Goal: Task Accomplishment & Management: Complete application form

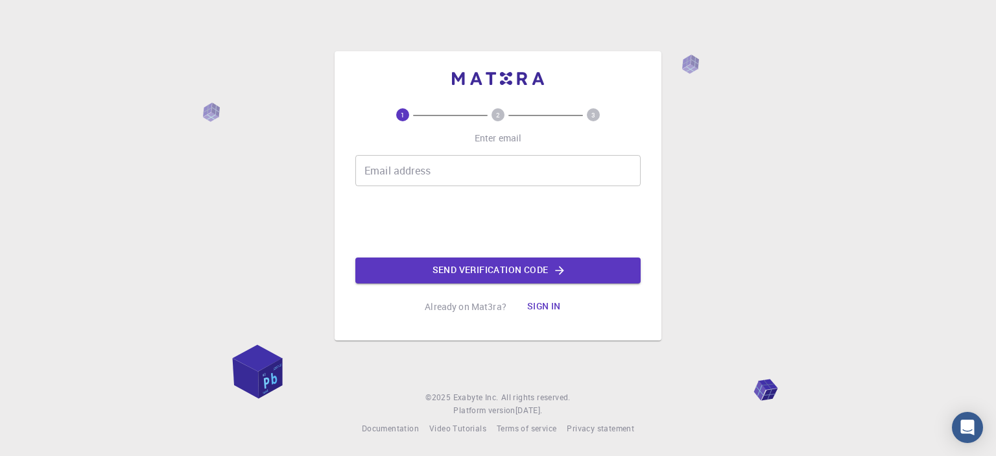
click at [590, 158] on input "Email address" at bounding box center [497, 170] width 285 height 31
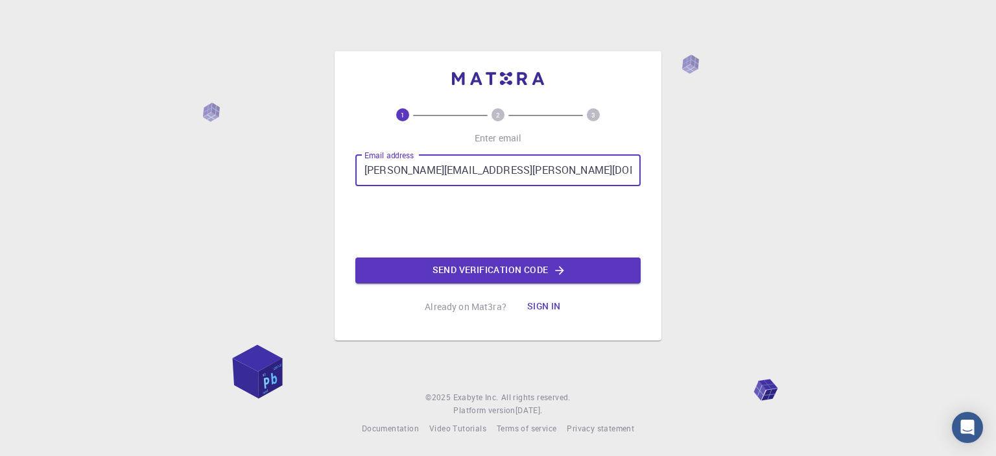
type input "[PERSON_NAME][EMAIL_ADDRESS][PERSON_NAME][DOMAIN_NAME]"
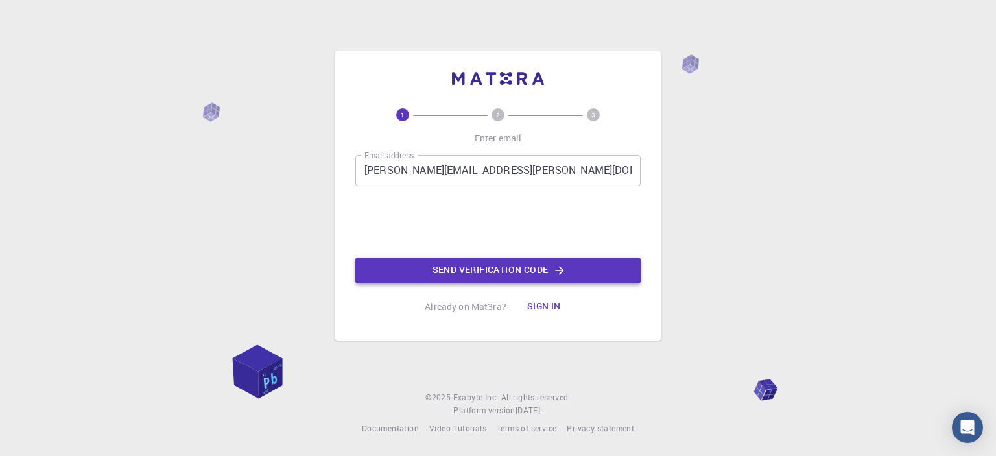
click at [509, 274] on button "Send verification code" at bounding box center [497, 270] width 285 height 26
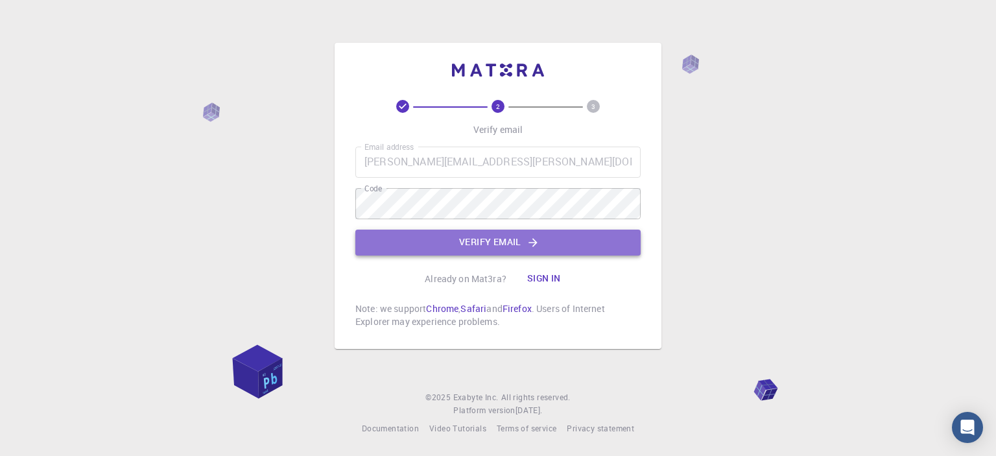
click at [572, 247] on button "Verify email" at bounding box center [497, 242] width 285 height 26
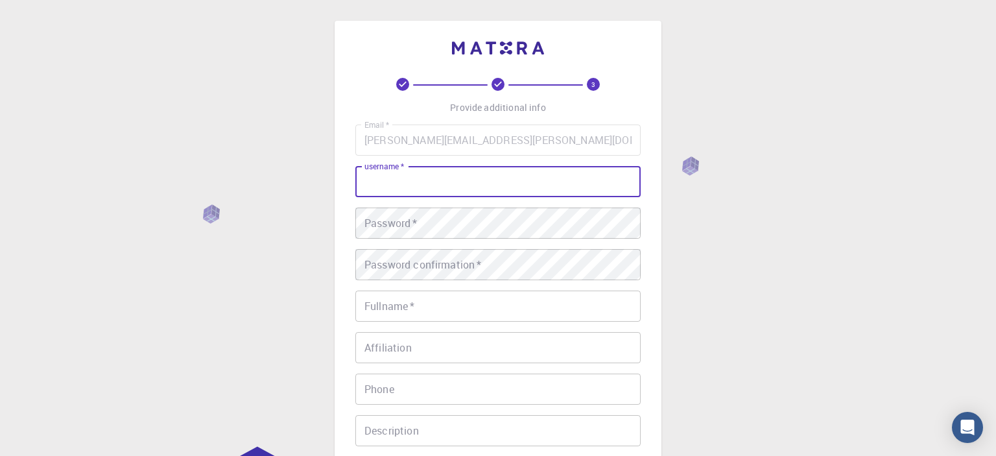
click at [496, 193] on input "username   *" at bounding box center [497, 181] width 285 height 31
type input "gfredericoc"
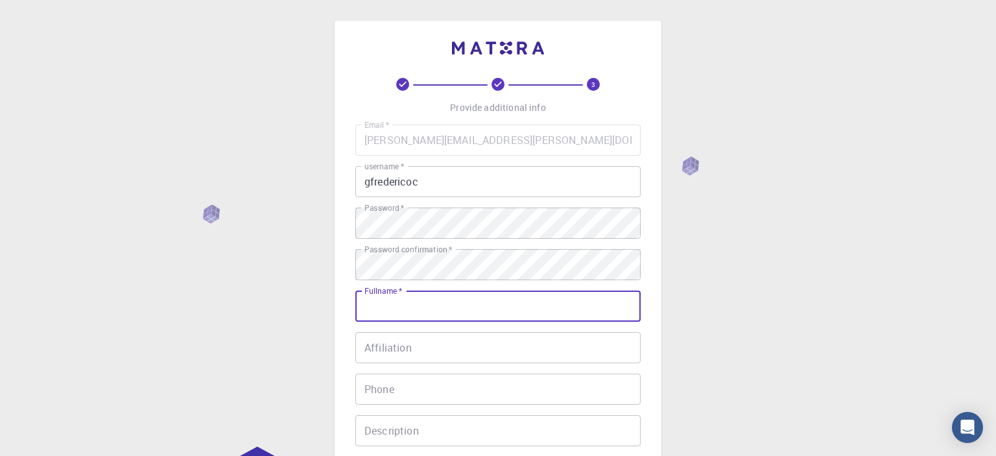
click at [452, 310] on input "Fullname   *" at bounding box center [497, 305] width 285 height 31
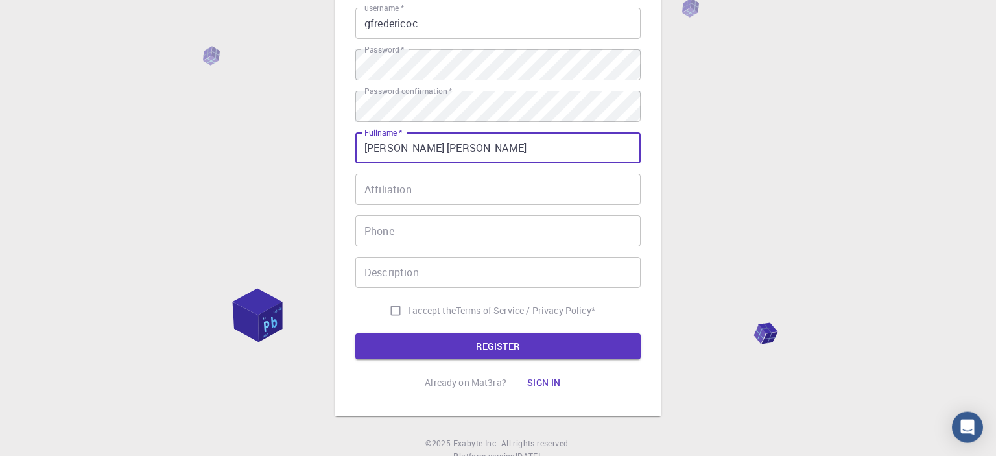
scroll to position [135, 0]
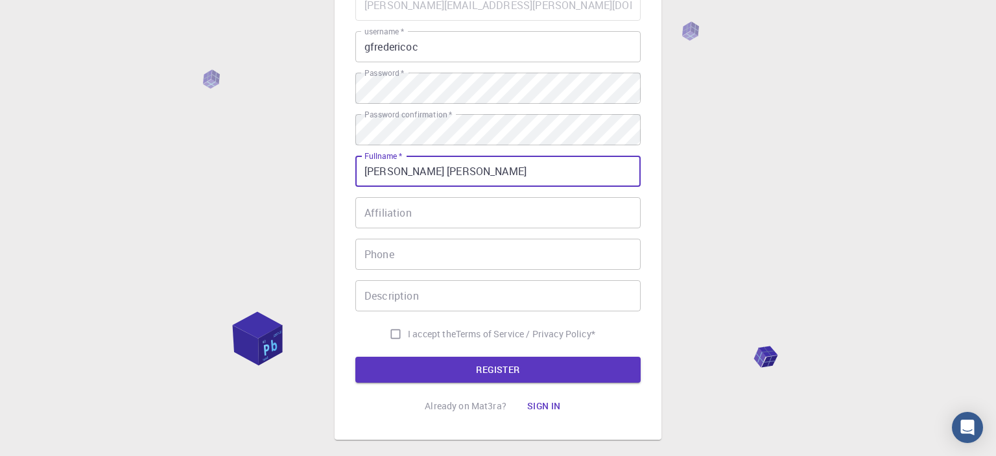
type input "[PERSON_NAME] [PERSON_NAME]"
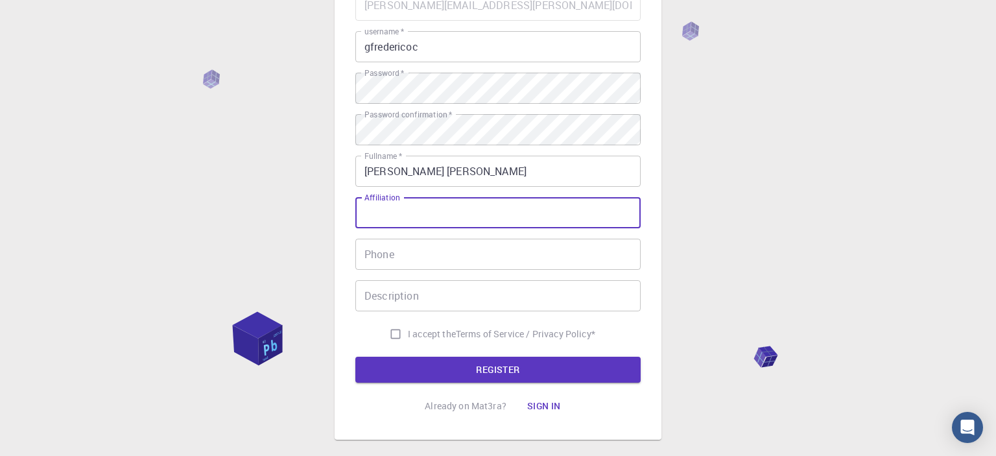
drag, startPoint x: 494, startPoint y: 213, endPoint x: 499, endPoint y: 218, distance: 7.8
click at [498, 219] on input "Affiliation" at bounding box center [497, 212] width 285 height 31
type input "CNPEM"
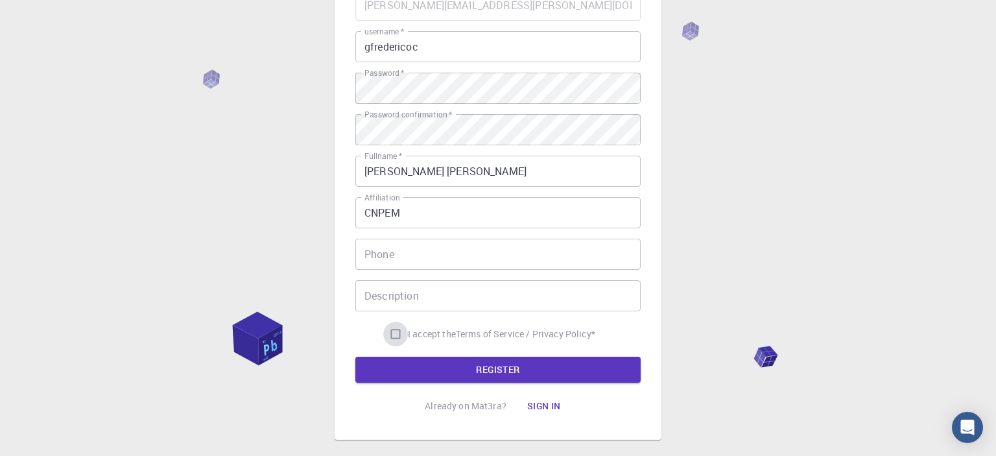
click at [391, 331] on input "I accept the Terms of Service / Privacy Policy *" at bounding box center [395, 334] width 25 height 25
checkbox input "true"
click at [445, 365] on button "REGISTER" at bounding box center [497, 370] width 285 height 26
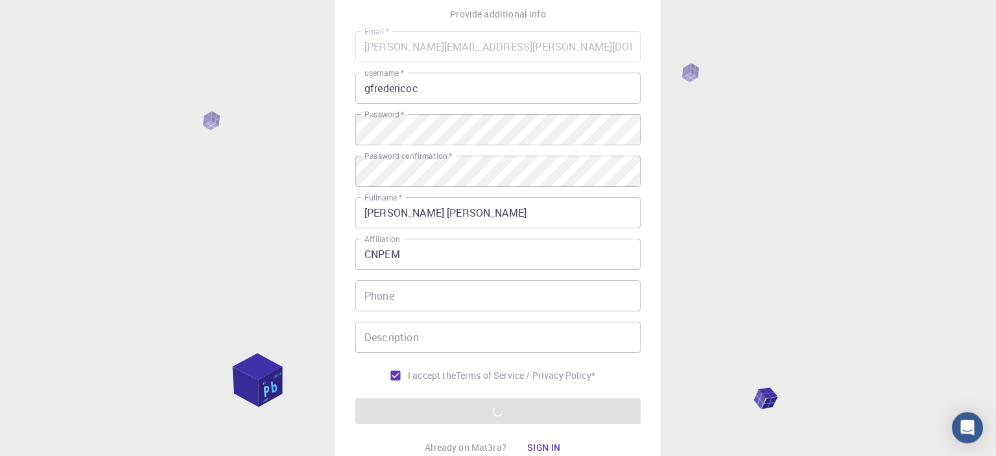
scroll to position [204, 0]
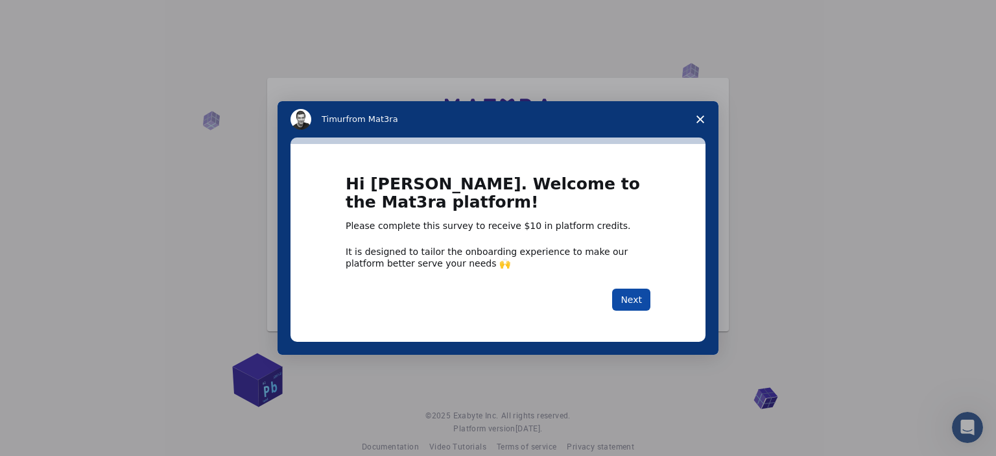
click at [629, 300] on button "Next" at bounding box center [631, 299] width 38 height 22
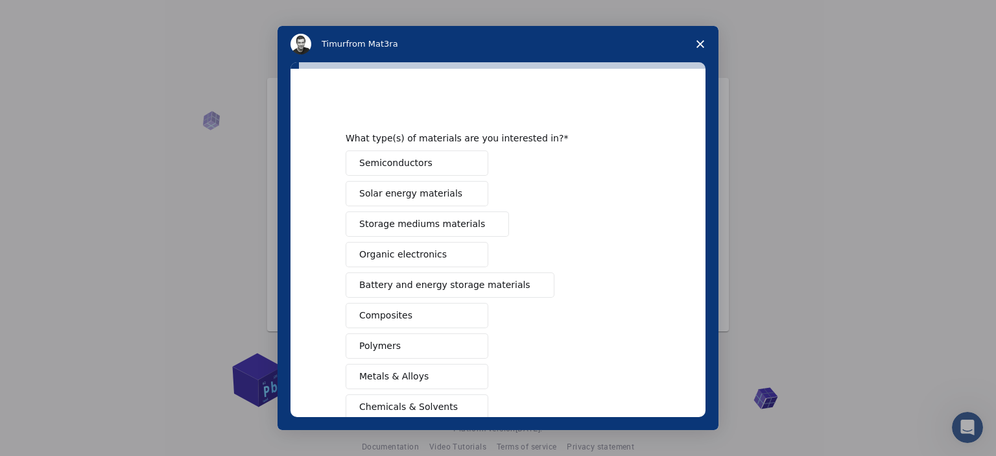
click at [480, 288] on span "Battery and energy storage materials" at bounding box center [444, 285] width 171 height 14
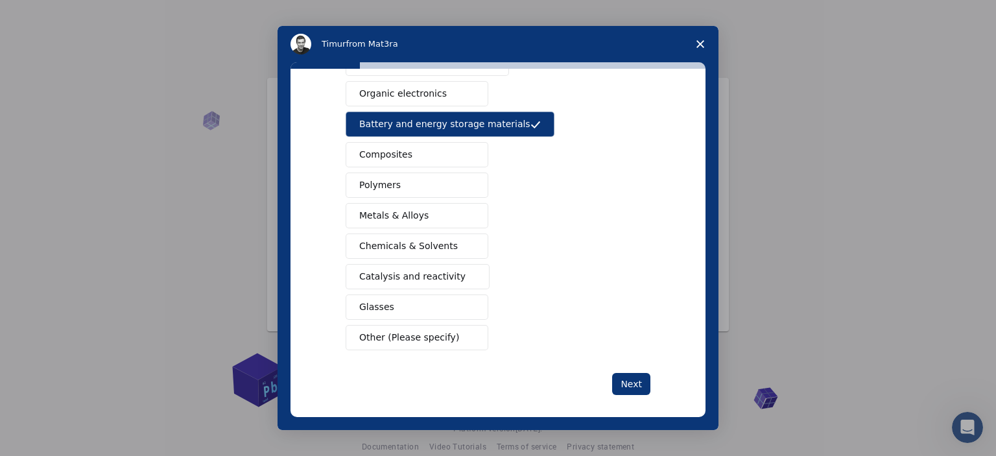
scroll to position [167, 0]
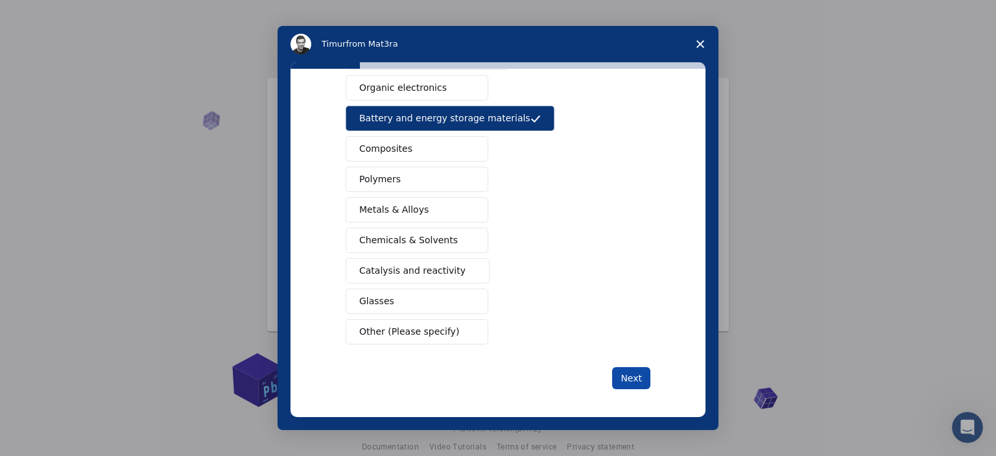
click at [626, 375] on button "Next" at bounding box center [631, 378] width 38 height 22
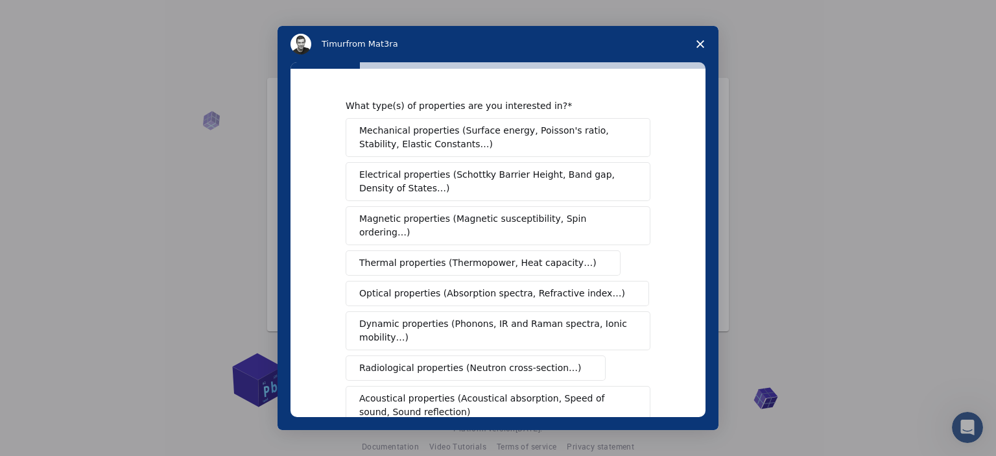
click at [572, 178] on span "Electrical properties (Schottky Barrier Height, Band gap, Density of States…)" at bounding box center [494, 181] width 270 height 27
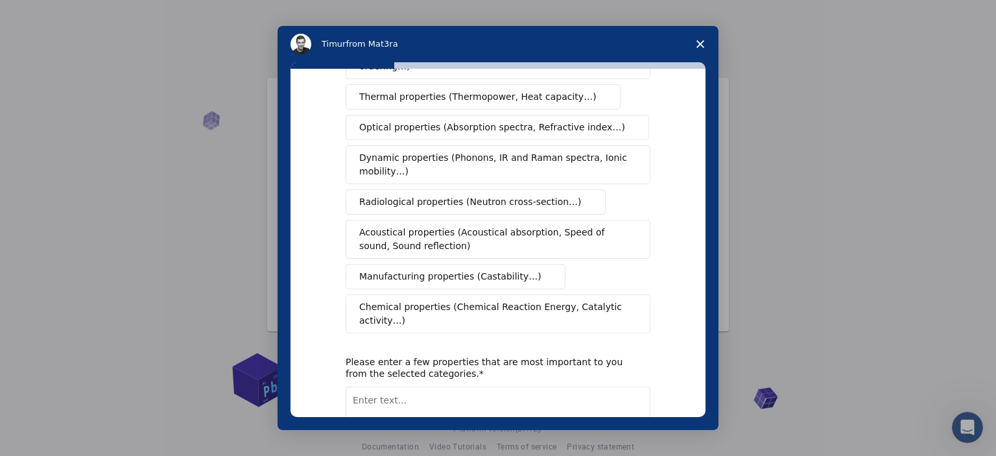
scroll to position [215, 0]
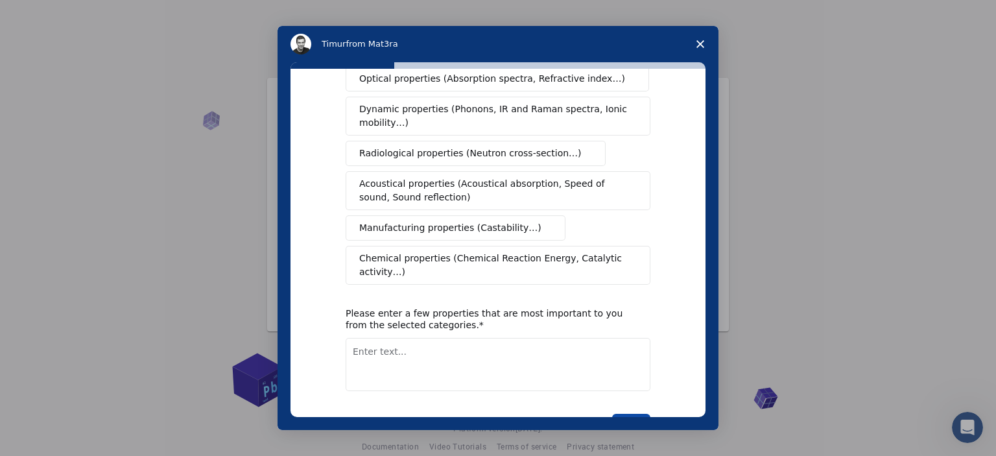
click at [619, 414] on button "Next" at bounding box center [631, 425] width 38 height 22
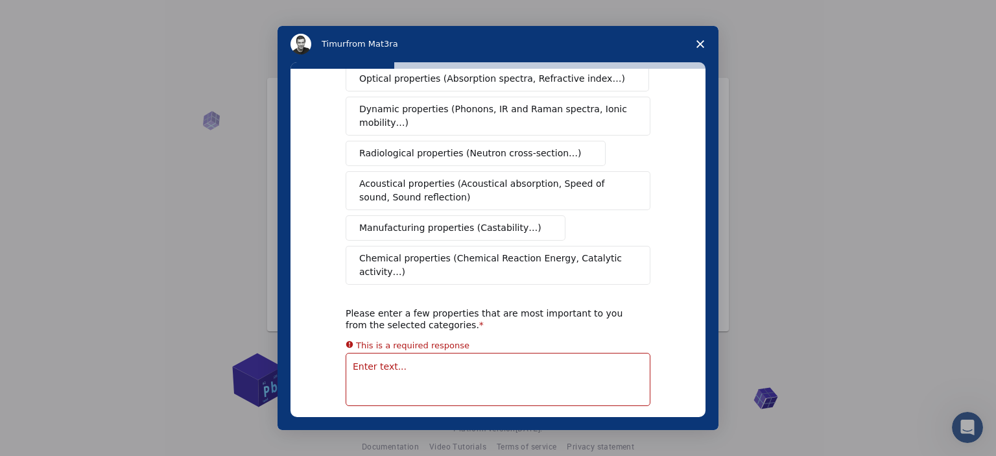
scroll to position [0, 0]
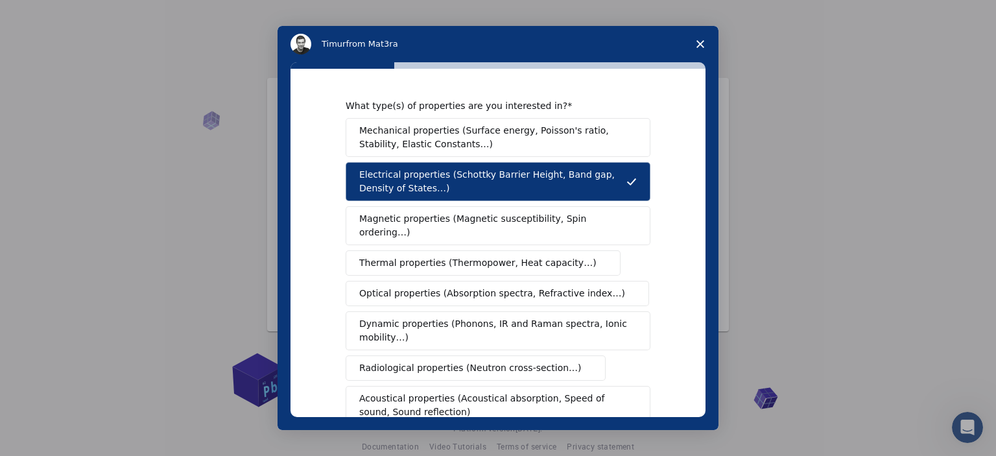
click at [699, 43] on polygon "Close survey" at bounding box center [700, 44] width 8 height 8
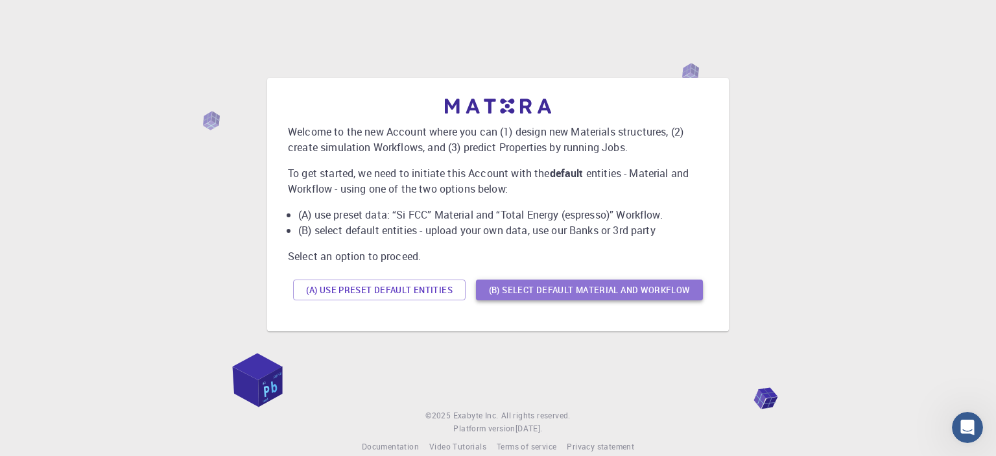
click at [550, 290] on button "(B) Select default material and workflow" at bounding box center [589, 289] width 227 height 21
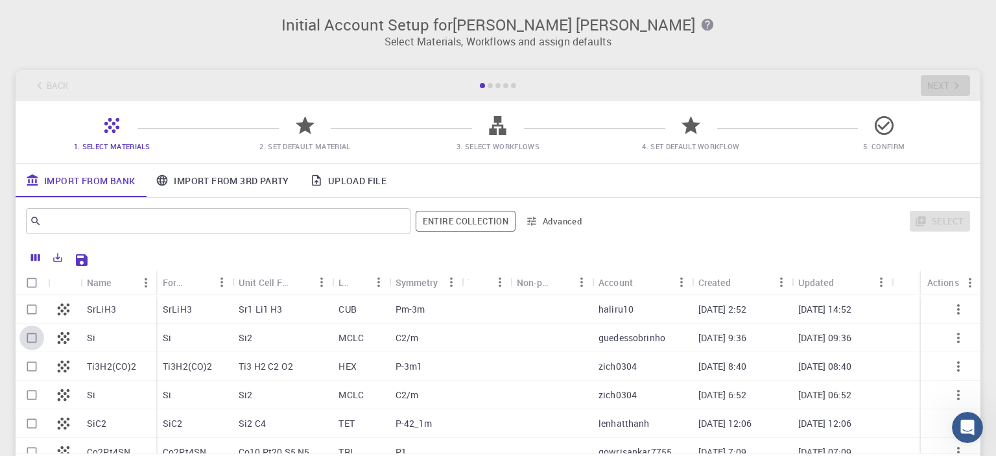
click at [30, 338] on input "Select row" at bounding box center [31, 337] width 25 height 25
checkbox input "true"
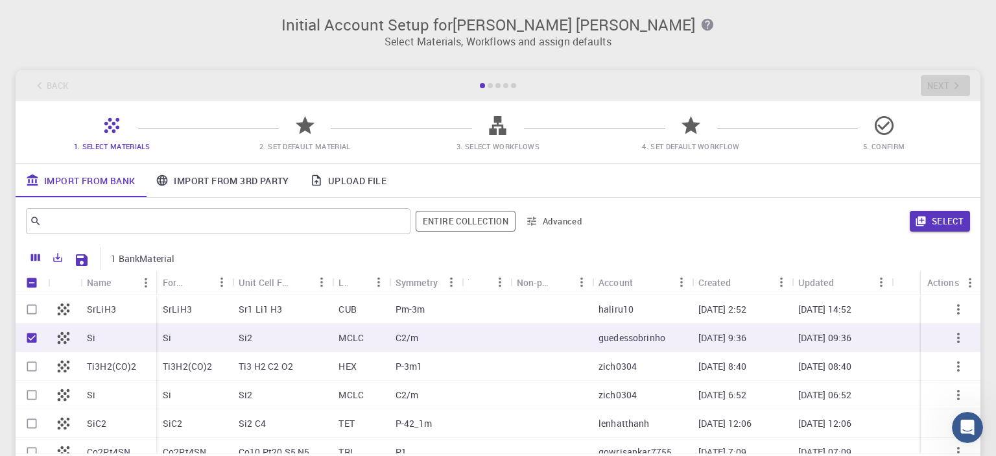
click at [300, 126] on icon at bounding box center [305, 125] width 19 height 18
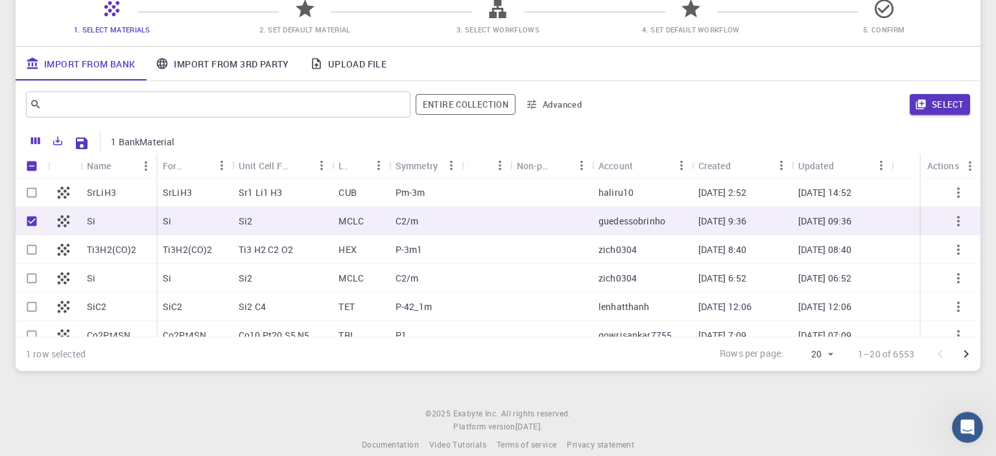
scroll to position [132, 0]
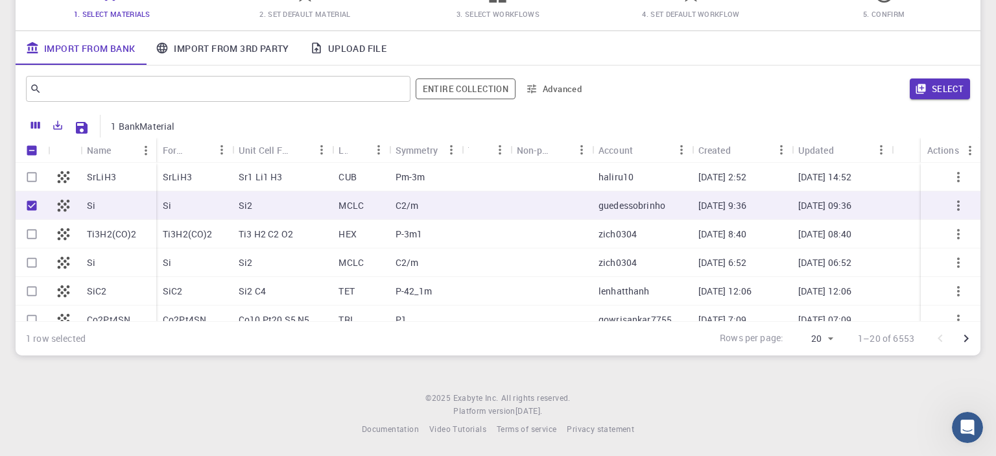
click at [957, 209] on icon "button" at bounding box center [958, 205] width 3 height 10
click at [390, 205] on div "C2/m" at bounding box center [425, 205] width 73 height 29
checkbox input "false"
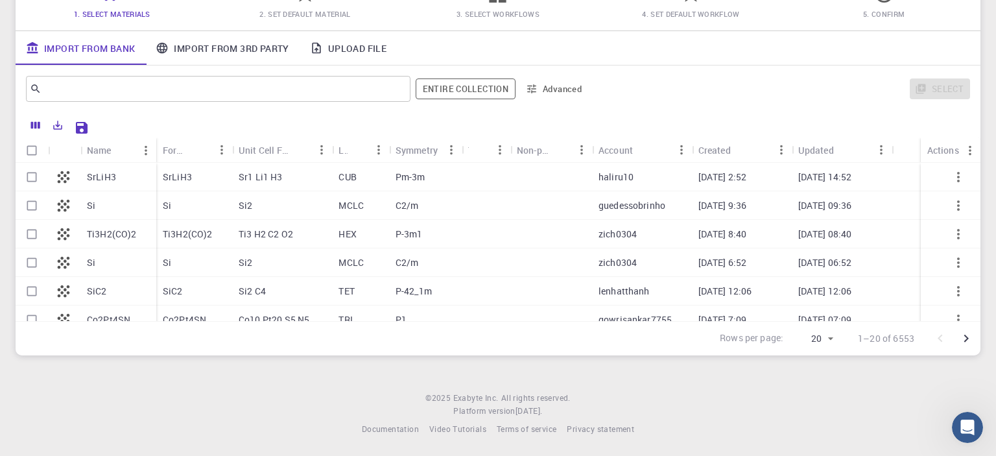
click at [379, 205] on div "MCLC" at bounding box center [360, 205] width 56 height 29
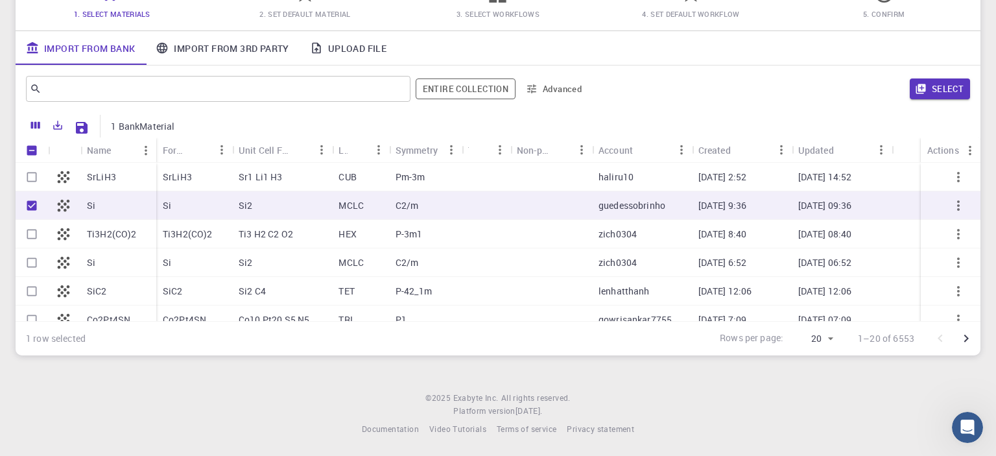
checkbox input "true"
click at [931, 87] on button "Select" at bounding box center [939, 88] width 60 height 21
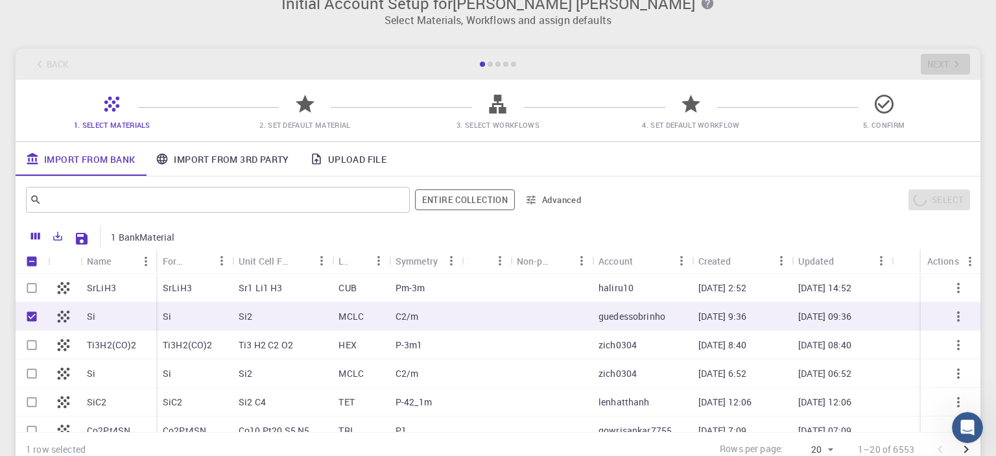
scroll to position [0, 0]
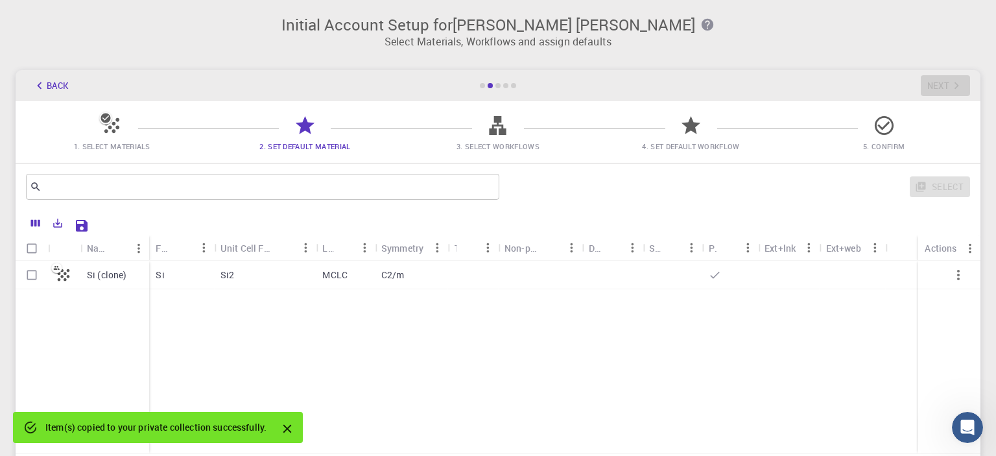
click at [287, 429] on icon "Close" at bounding box center [287, 428] width 14 height 14
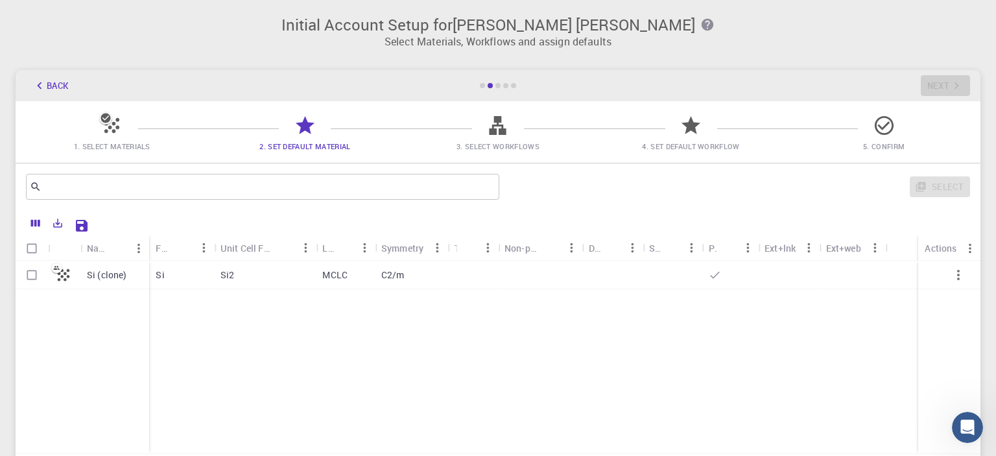
click at [329, 276] on p "MCLC" at bounding box center [334, 274] width 25 height 13
checkbox input "true"
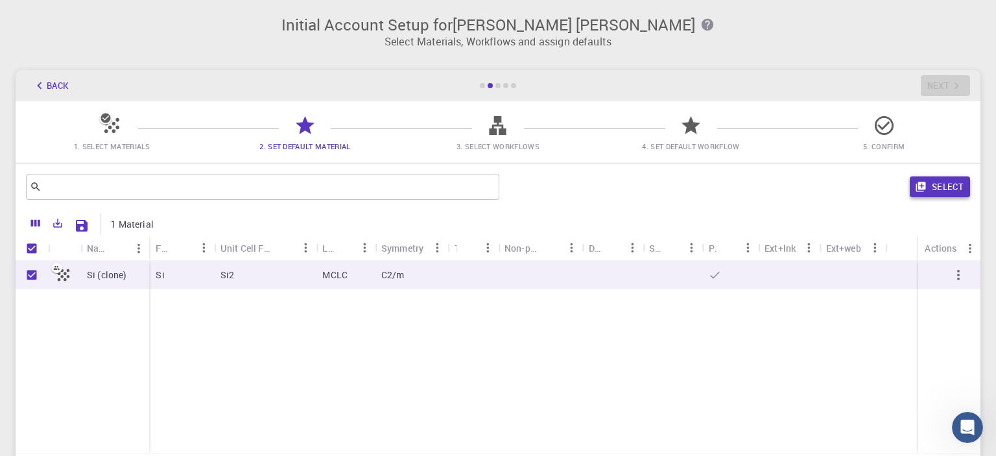
click at [948, 187] on button "Select" at bounding box center [939, 186] width 60 height 21
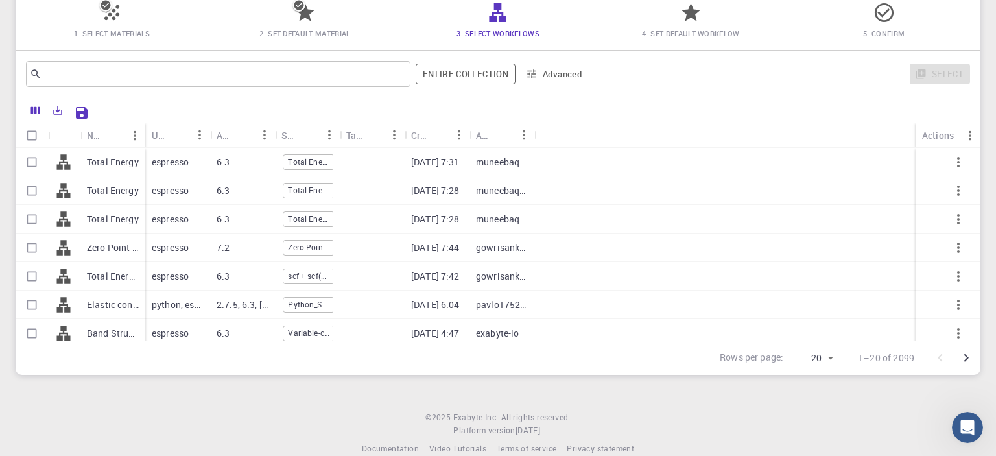
scroll to position [132, 0]
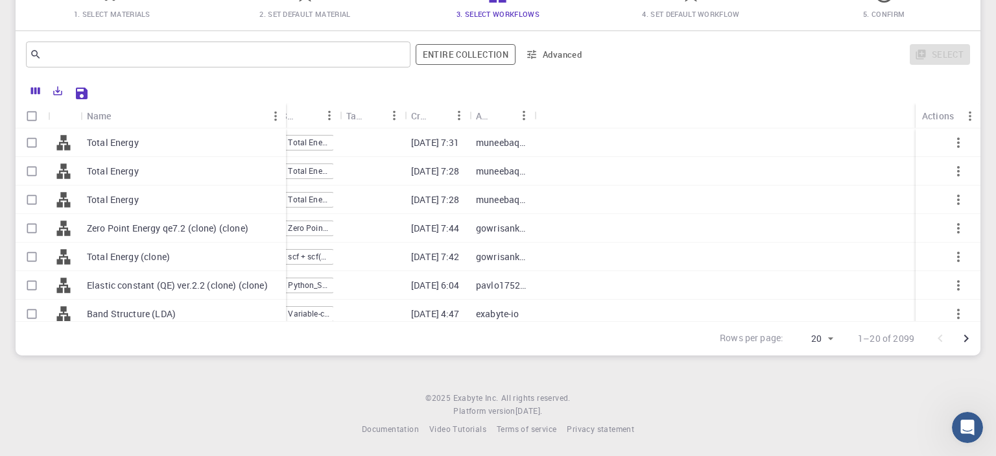
drag, startPoint x: 141, startPoint y: 121, endPoint x: 282, endPoint y: 133, distance: 141.1
click at [282, 133] on div "Name Used application Application Version Subworkflows Tags Created Account Act…" at bounding box center [498, 212] width 965 height 218
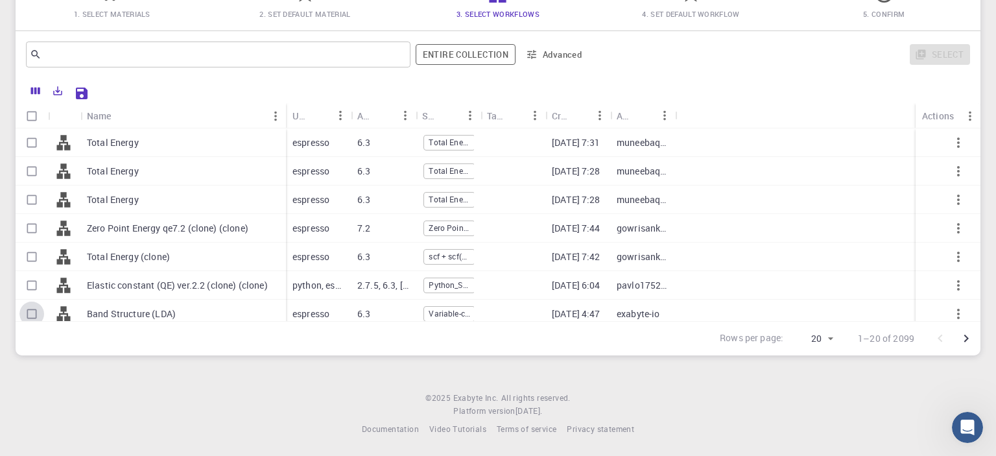
click at [30, 313] on input "Select row" at bounding box center [31, 313] width 25 height 25
checkbox input "true"
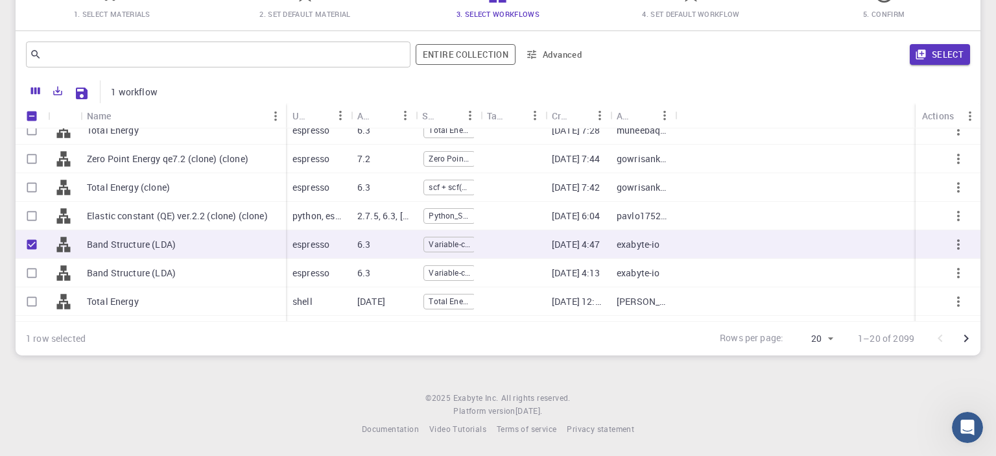
scroll to position [149, 0]
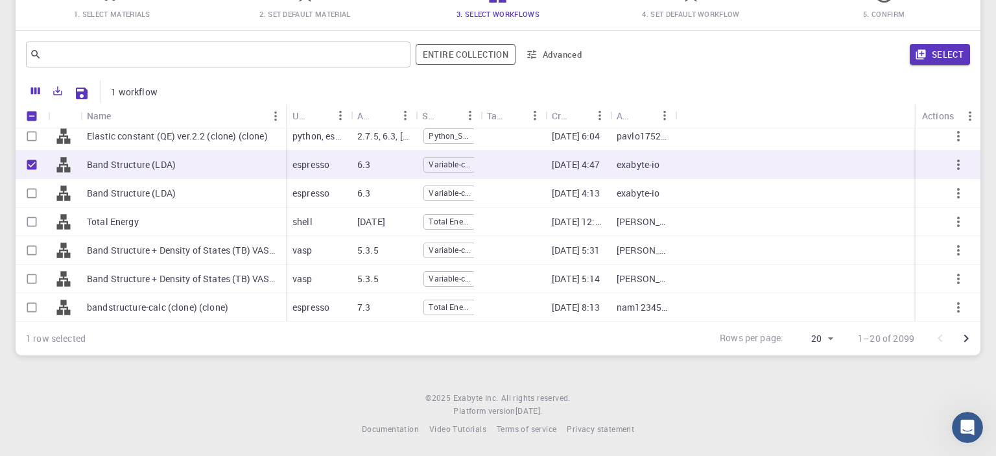
click at [32, 159] on input "Unselect row" at bounding box center [31, 164] width 25 height 25
checkbox input "false"
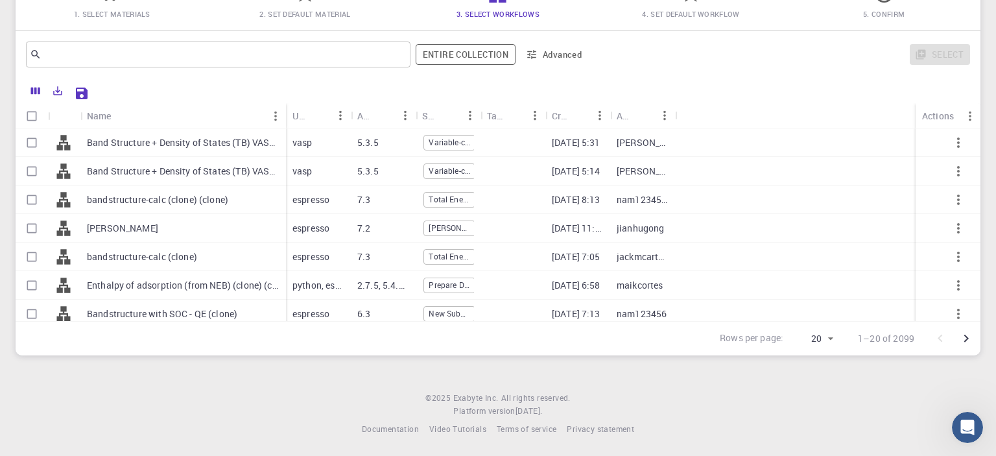
scroll to position [228, 0]
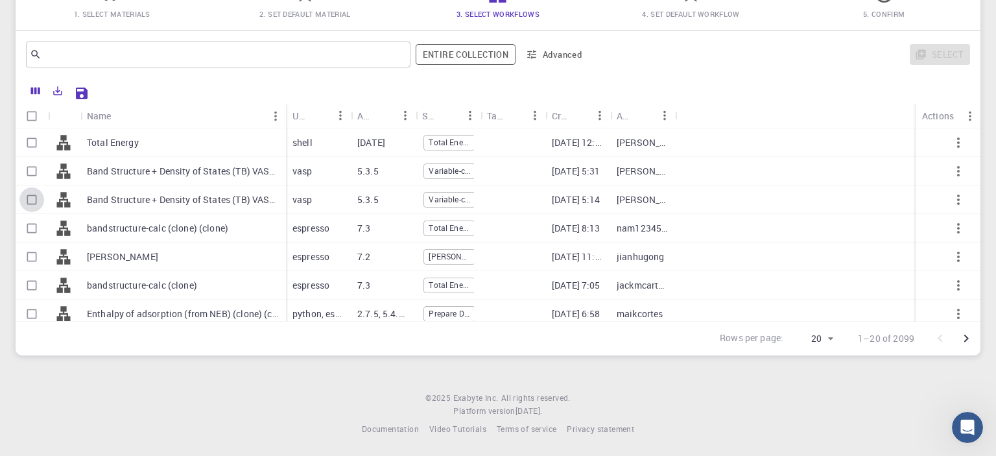
click at [31, 200] on input "Select row" at bounding box center [31, 199] width 25 height 25
checkbox input "true"
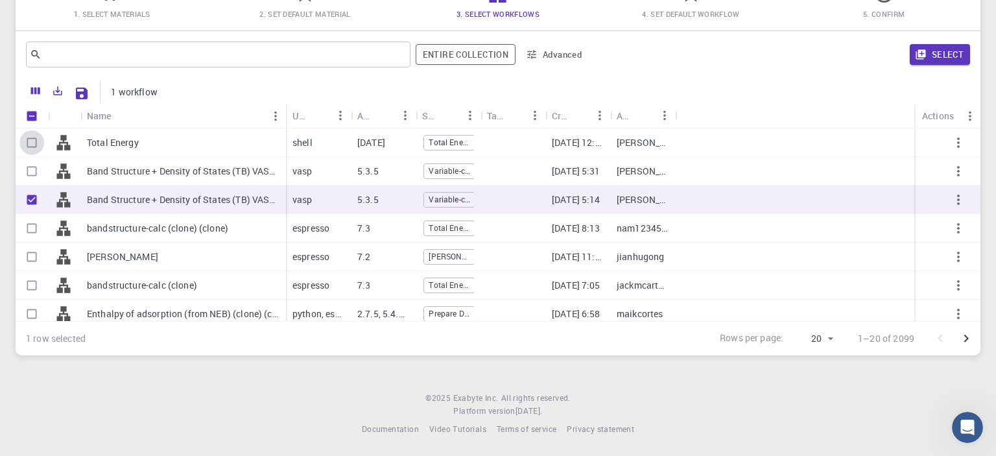
click at [30, 141] on input "Select row" at bounding box center [31, 142] width 25 height 25
checkbox input "true"
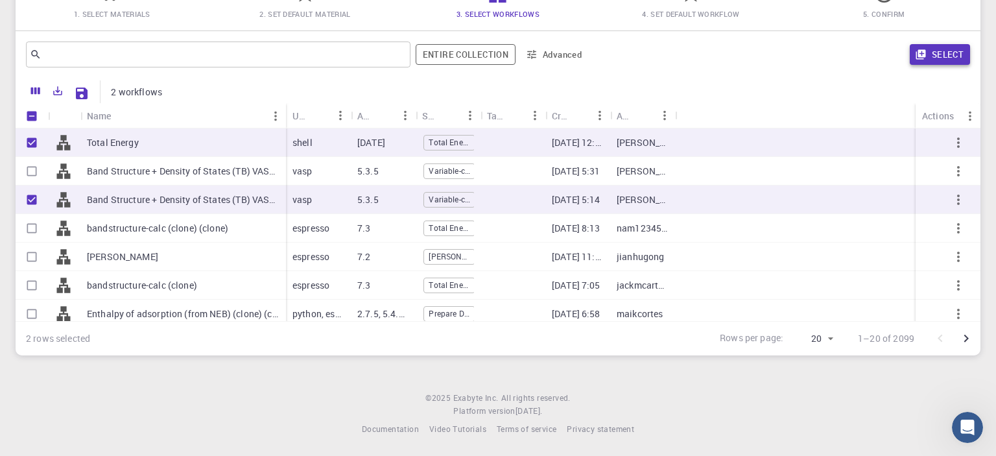
click at [946, 56] on button "Select" at bounding box center [939, 54] width 60 height 21
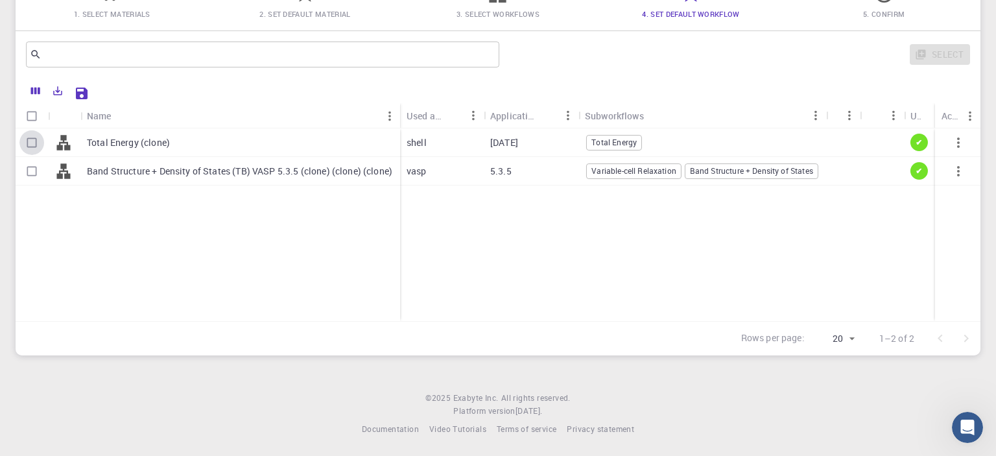
click at [36, 146] on input "Select row" at bounding box center [31, 142] width 25 height 25
checkbox input "true"
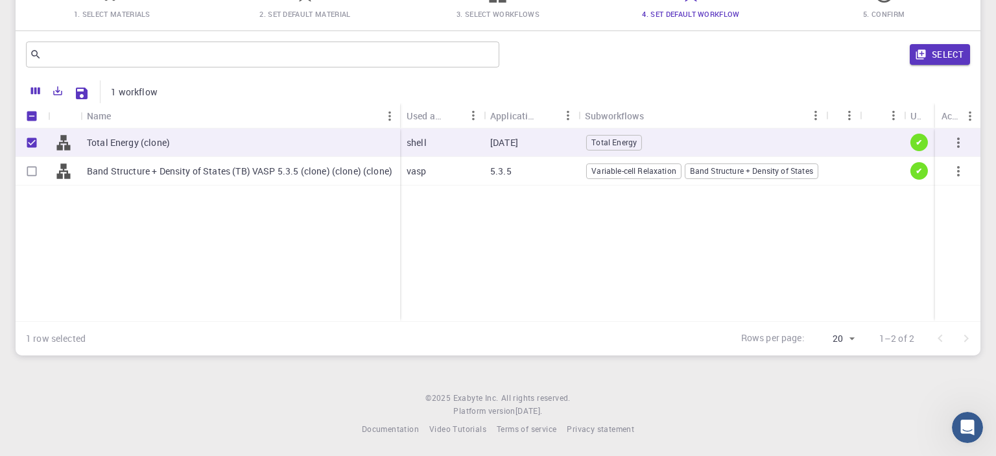
click at [31, 167] on input "Select row" at bounding box center [31, 171] width 25 height 25
checkbox input "true"
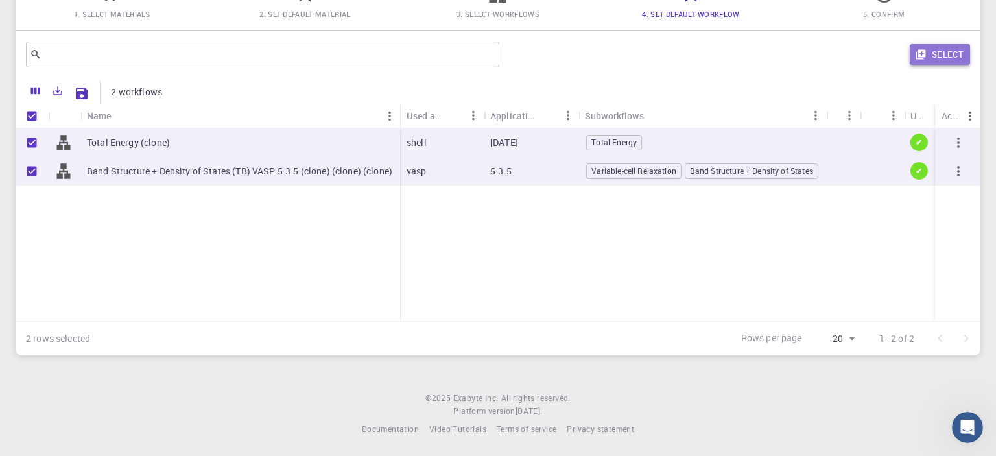
click at [955, 57] on button "Select" at bounding box center [939, 54] width 60 height 21
checkbox input "false"
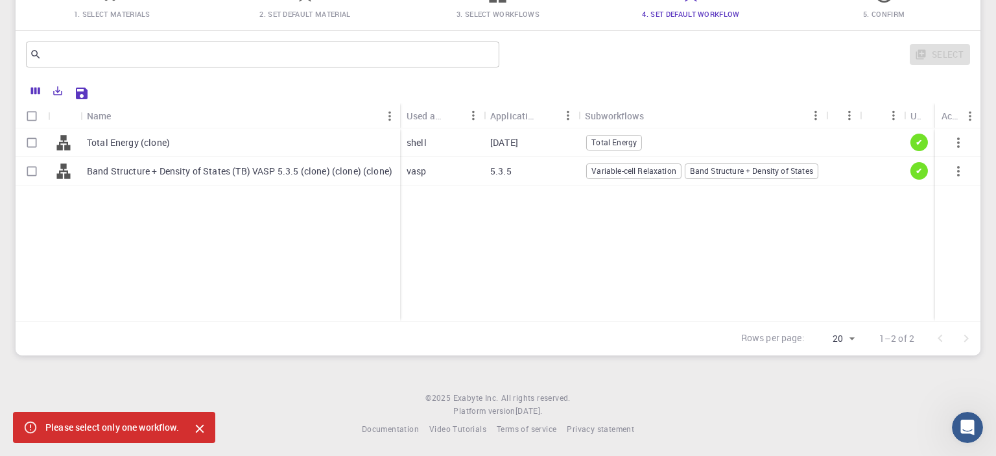
click at [32, 171] on input "Select row" at bounding box center [31, 171] width 25 height 25
checkbox input "true"
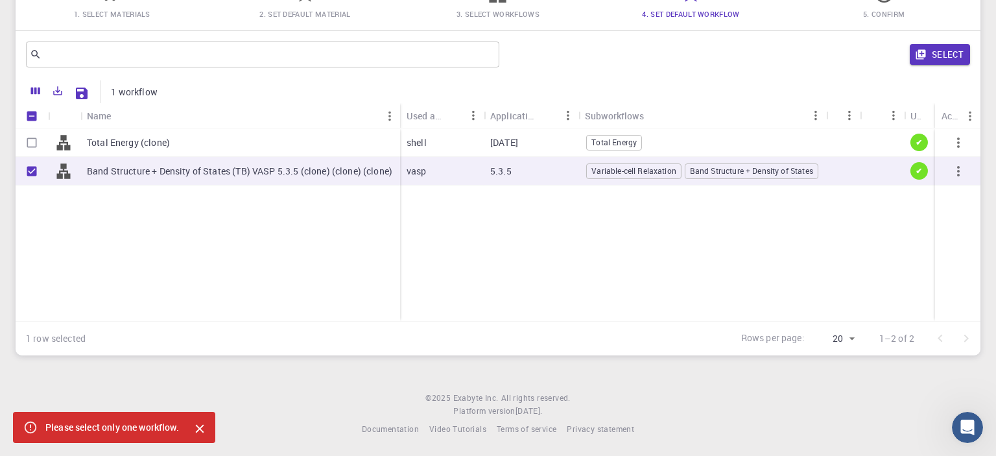
checkbox input "true"
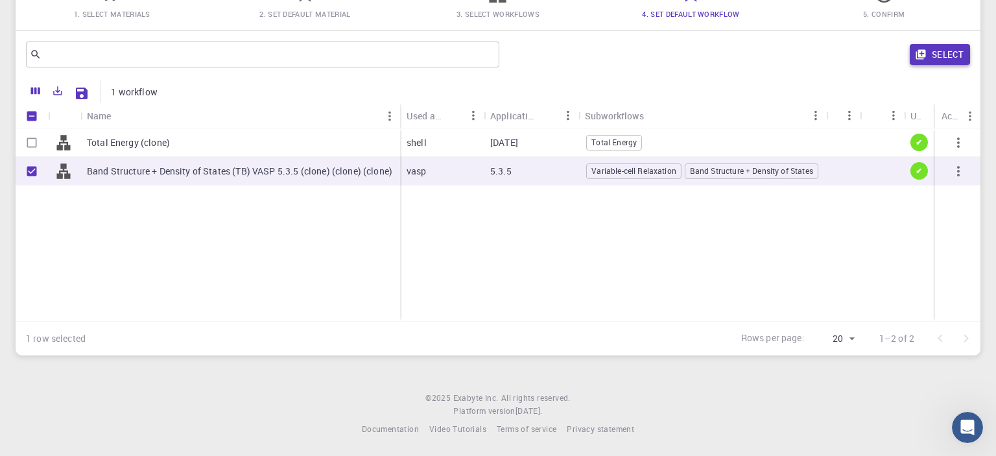
click at [957, 51] on button "Select" at bounding box center [939, 54] width 60 height 21
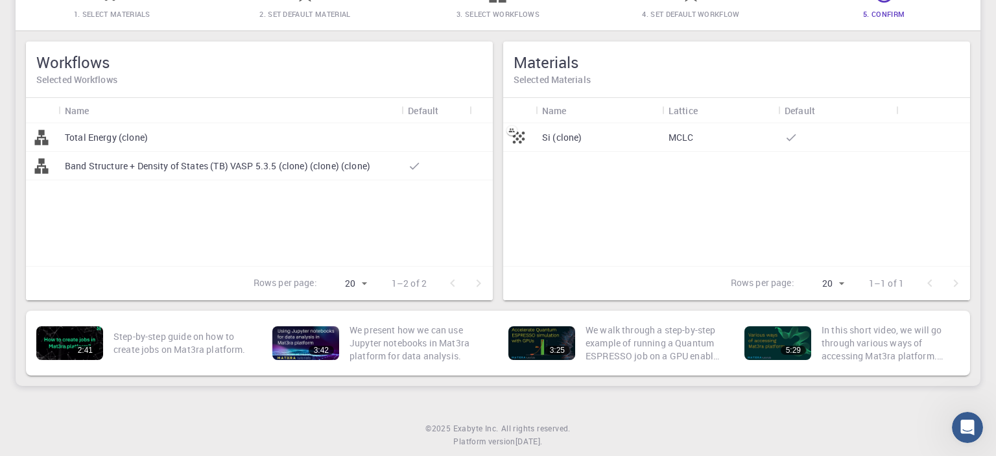
scroll to position [0, 0]
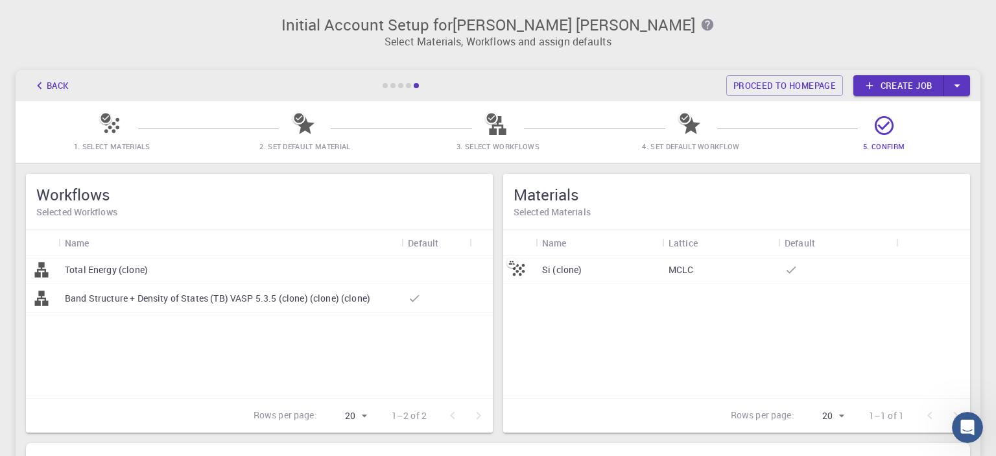
click at [650, 270] on div "Si (clone)" at bounding box center [598, 269] width 126 height 29
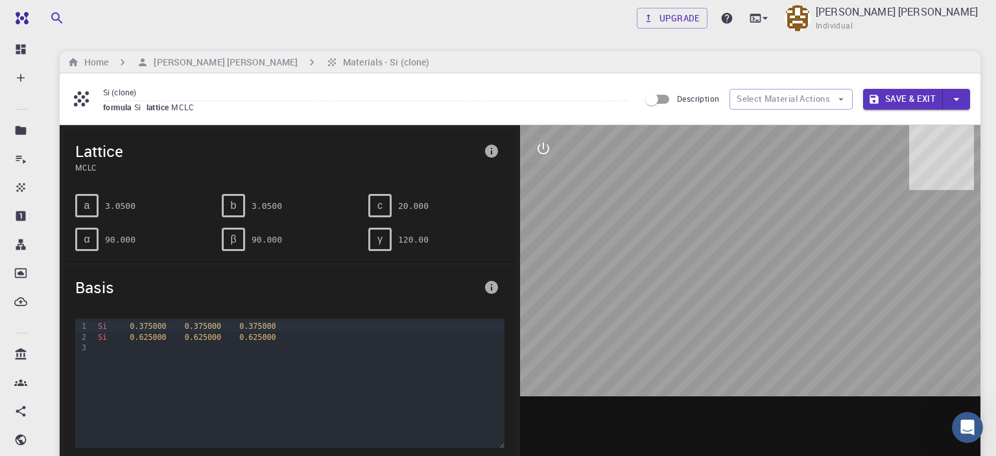
drag, startPoint x: 743, startPoint y: 261, endPoint x: 774, endPoint y: 258, distance: 30.6
click at [774, 258] on div at bounding box center [750, 326] width 460 height 403
click at [771, 92] on button "Select Material Actions" at bounding box center [790, 99] width 123 height 21
click at [658, 97] on input "Description" at bounding box center [651, 99] width 74 height 25
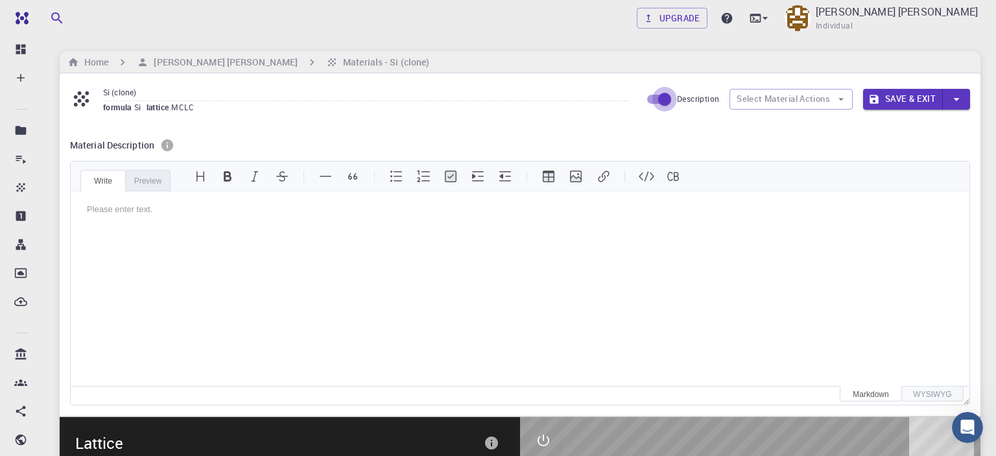
click at [657, 95] on input "Description" at bounding box center [664, 99] width 74 height 25
checkbox input "false"
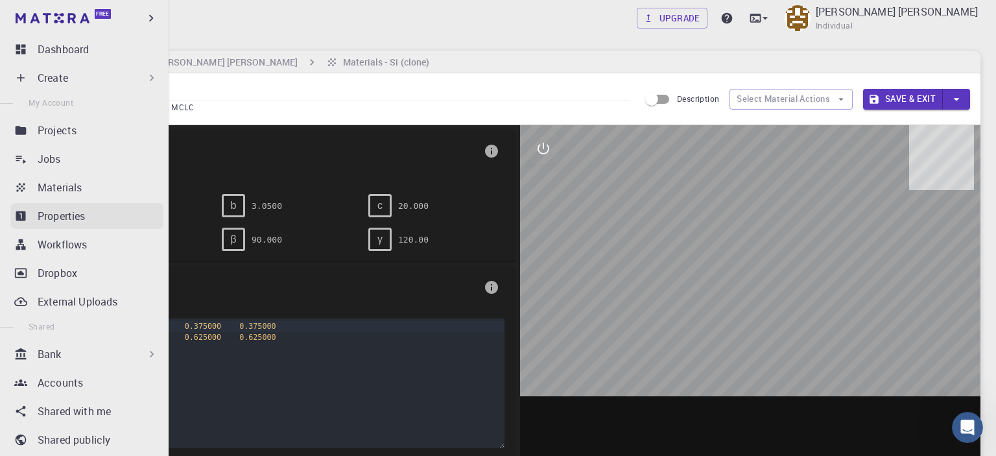
click at [30, 211] on link "Properties" at bounding box center [86, 216] width 153 height 26
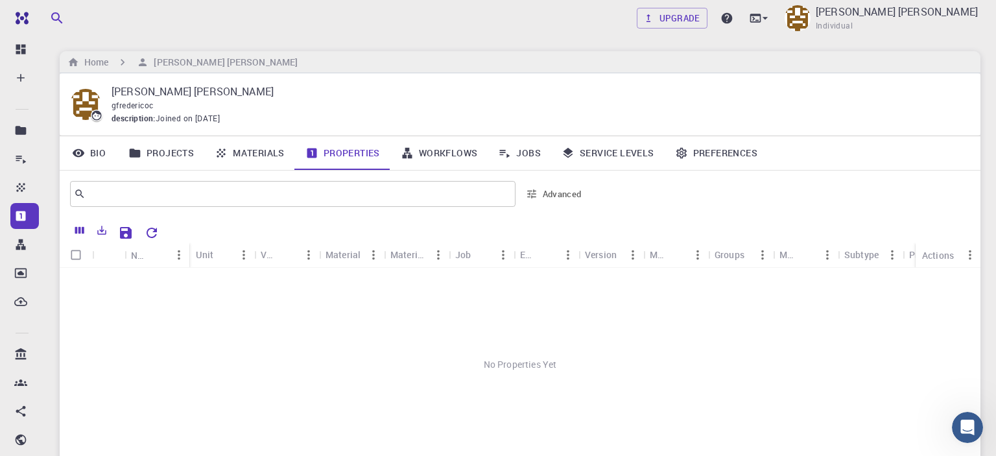
click at [172, 153] on link "Projects" at bounding box center [161, 153] width 86 height 34
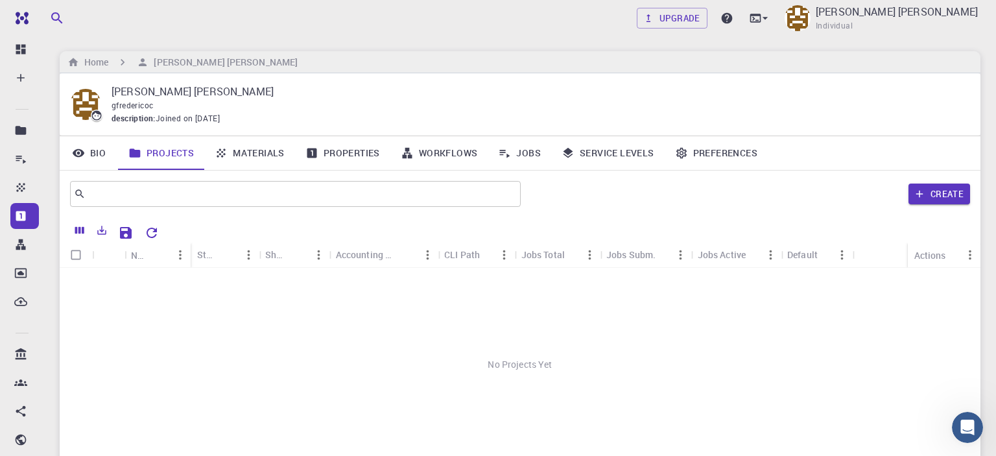
click at [231, 158] on link "Materials" at bounding box center [249, 153] width 91 height 34
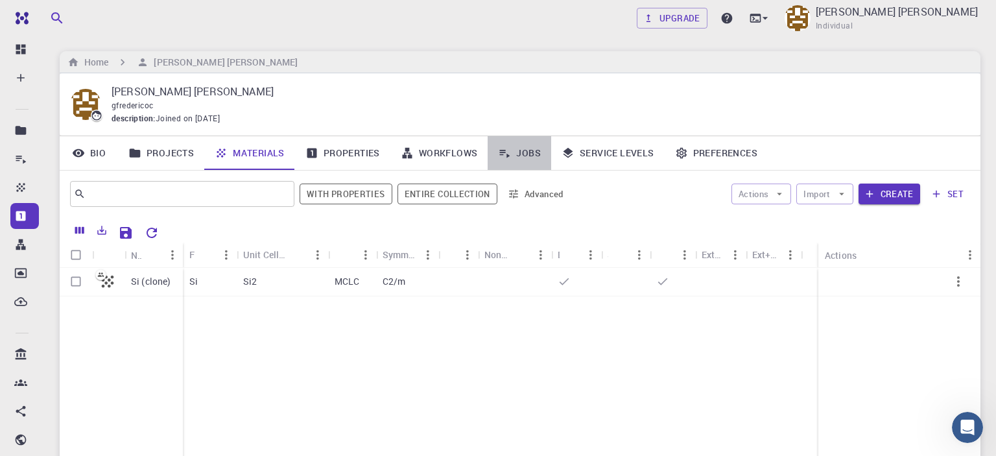
click at [533, 154] on link "Jobs" at bounding box center [519, 153] width 64 height 34
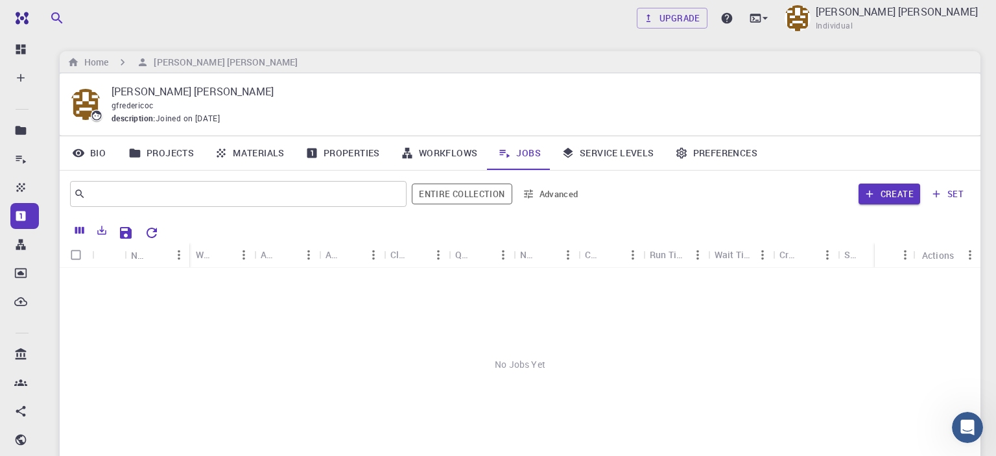
click at [435, 154] on link "Workflows" at bounding box center [439, 153] width 98 height 34
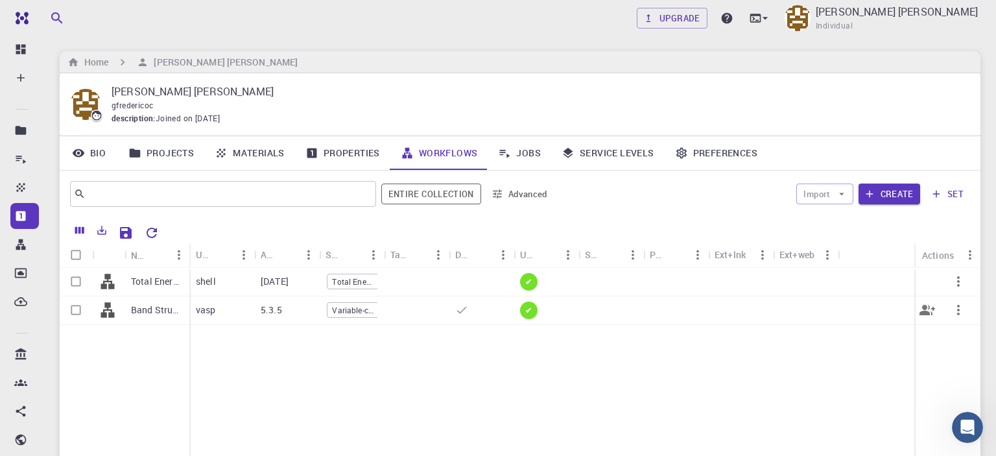
click at [955, 310] on icon "button" at bounding box center [958, 310] width 16 height 16
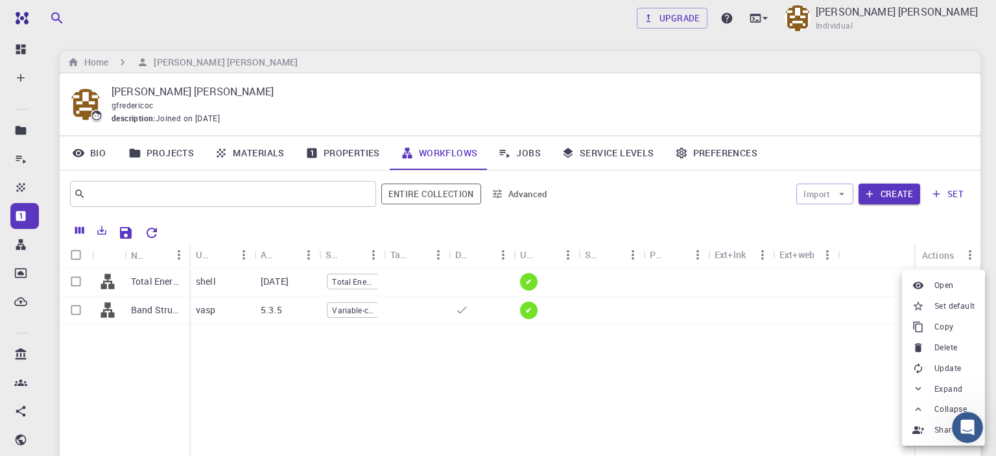
click at [830, 385] on div at bounding box center [498, 228] width 996 height 456
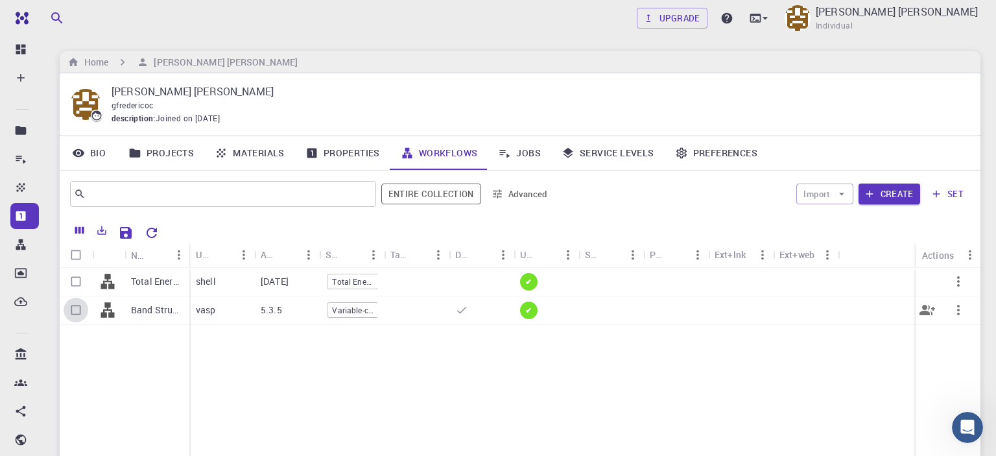
click at [74, 315] on input "Select row" at bounding box center [76, 310] width 25 height 25
checkbox input "true"
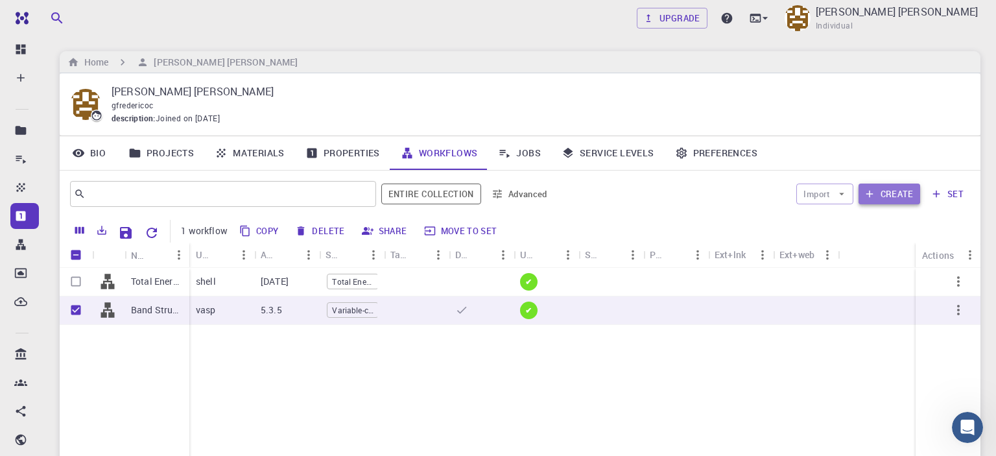
click at [896, 196] on button "Create" at bounding box center [889, 193] width 62 height 21
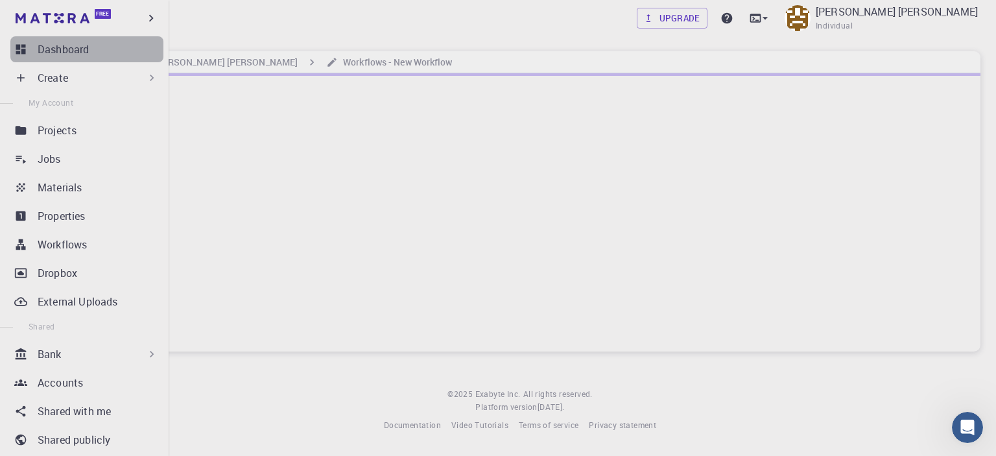
click at [22, 48] on icon at bounding box center [20, 49] width 13 height 13
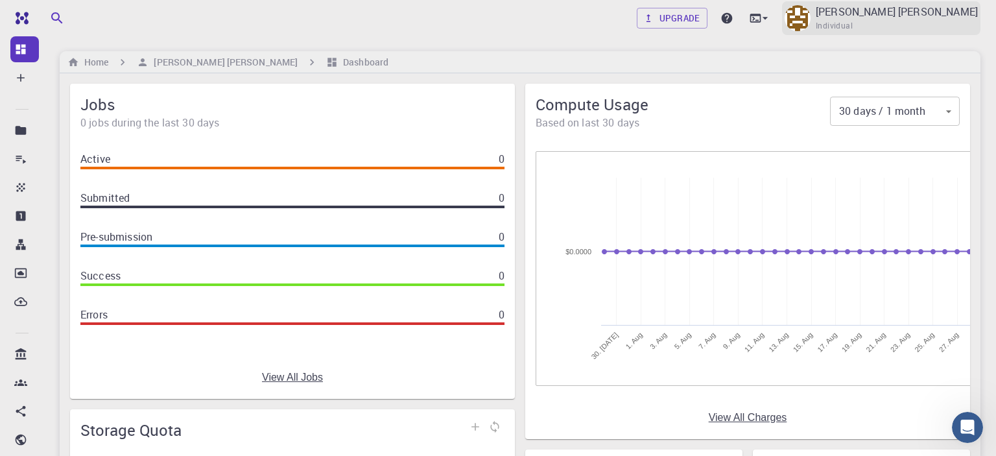
click at [945, 27] on div "[PERSON_NAME] [PERSON_NAME] Individual" at bounding box center [896, 18] width 162 height 29
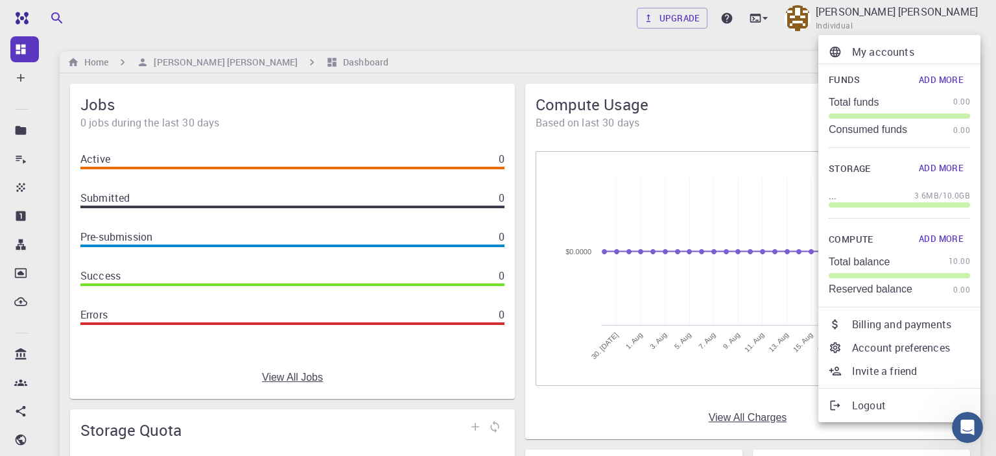
click at [543, 42] on div at bounding box center [498, 228] width 996 height 456
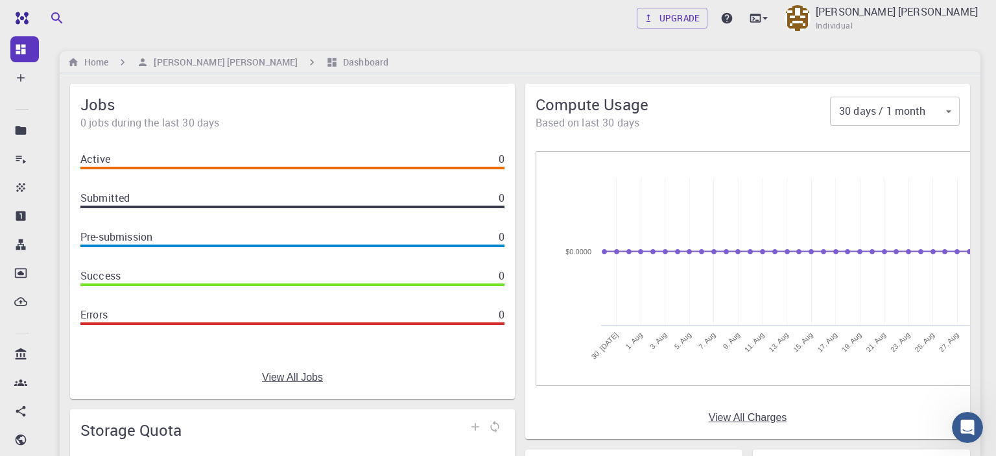
click at [845, 18] on div "Upgrade [PERSON_NAME] [PERSON_NAME] Individual" at bounding box center [809, 18] width 344 height 34
click at [767, 18] on icon at bounding box center [764, 18] width 5 height 3
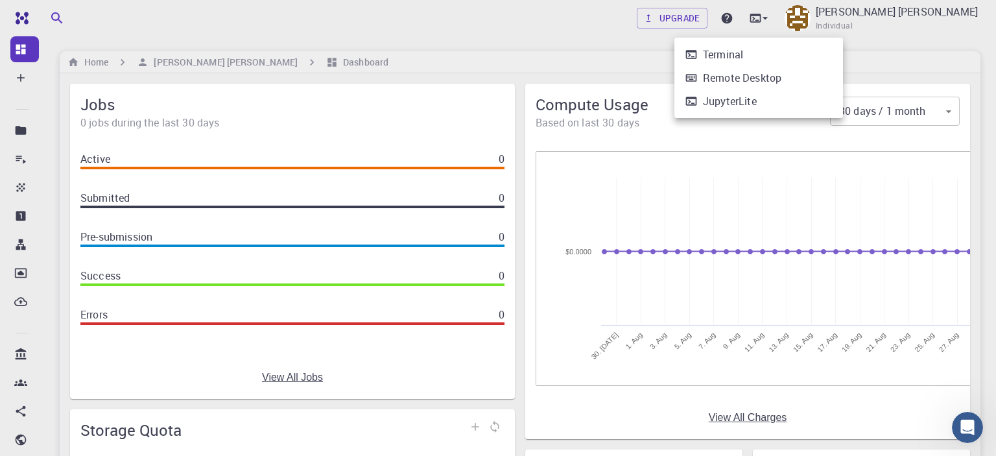
click at [916, 30] on div at bounding box center [498, 228] width 996 height 456
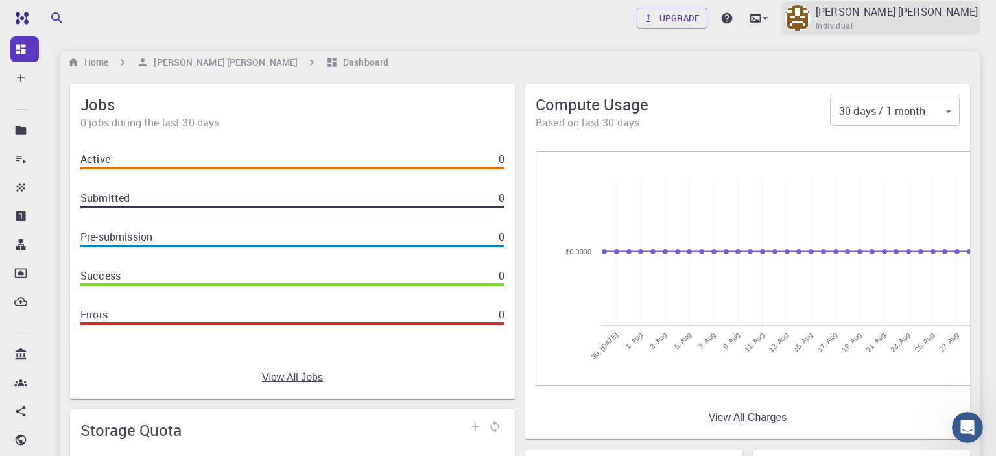
click at [906, 13] on p "[PERSON_NAME] [PERSON_NAME]" at bounding box center [896, 12] width 162 height 16
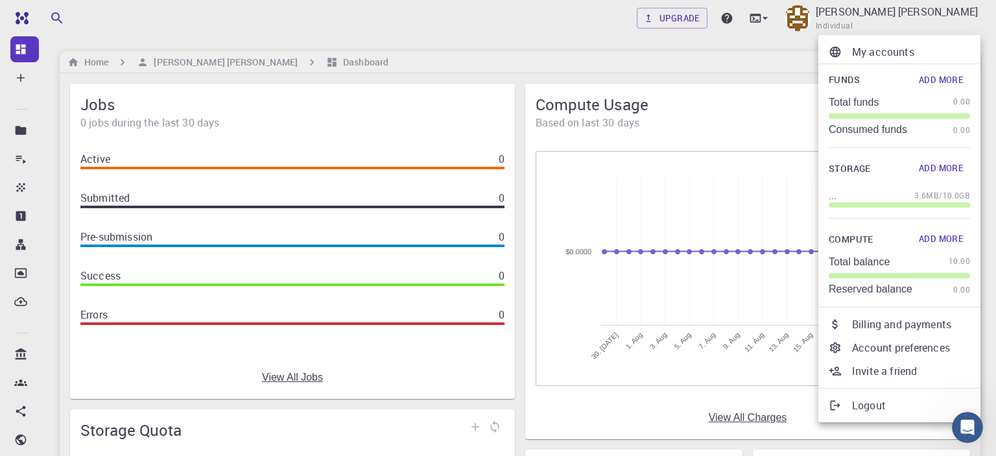
click at [858, 406] on p "Logout" at bounding box center [911, 405] width 118 height 16
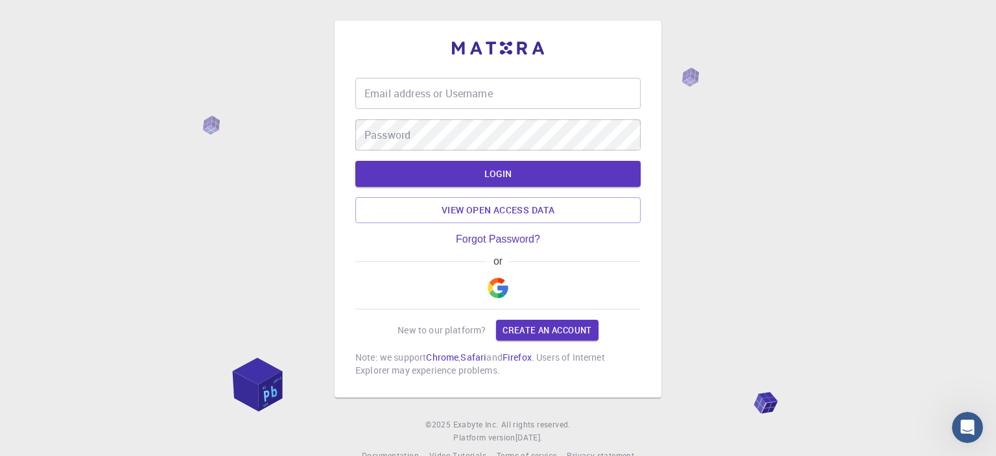
type input "gfredericoc"
